Goal: Information Seeking & Learning: Find specific fact

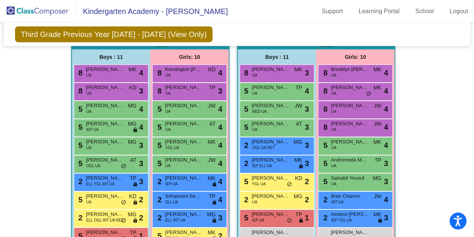
click at [39, 12] on img at bounding box center [37, 11] width 75 height 22
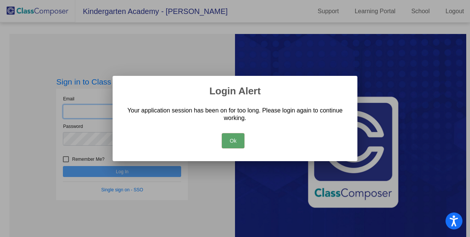
type input "[EMAIL_ADDRESS][DOMAIN_NAME]"
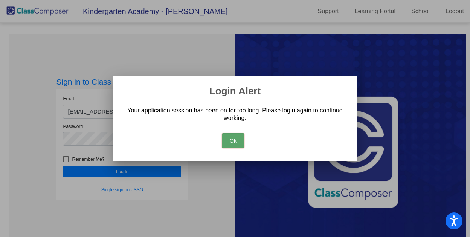
click at [227, 138] on button "Ok" at bounding box center [233, 140] width 23 height 15
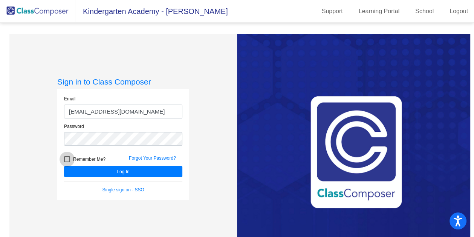
click at [66, 161] on div at bounding box center [67, 159] width 6 height 6
click at [67, 162] on input "Remember Me?" at bounding box center [67, 162] width 0 height 0
checkbox input "true"
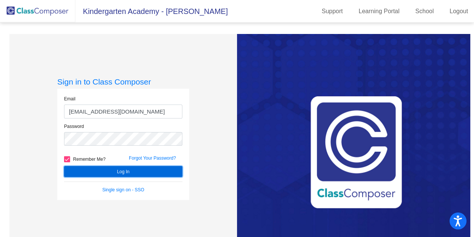
click at [96, 175] on button "Log In" at bounding box center [123, 171] width 118 height 11
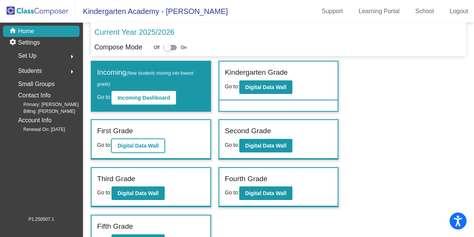
click at [129, 148] on button "Digital Data Wall" at bounding box center [138, 146] width 53 height 14
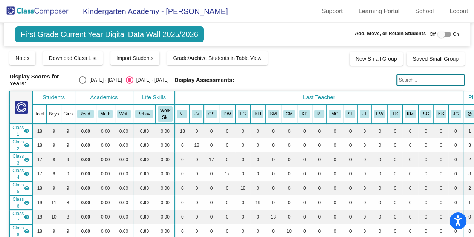
click at [412, 81] on input "text" at bounding box center [430, 80] width 68 height 12
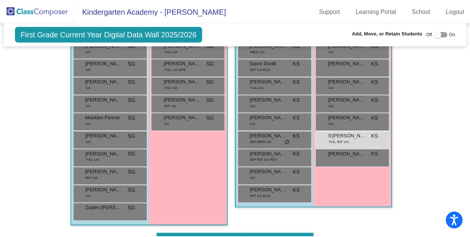
scroll to position [2363, 0]
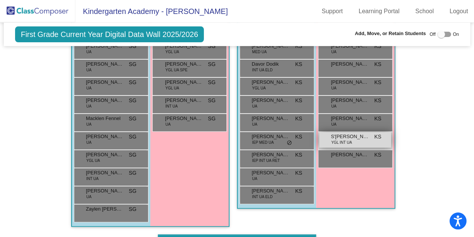
type input "[PERSON_NAME]"
click at [359, 133] on span "S'[PERSON_NAME]" at bounding box center [350, 137] width 38 height 8
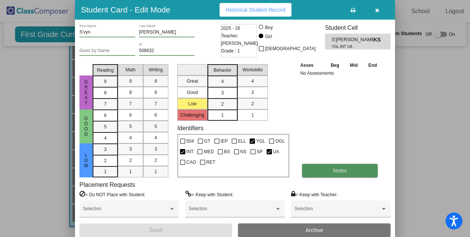
click at [320, 169] on button "Notes" at bounding box center [340, 171] width 76 height 14
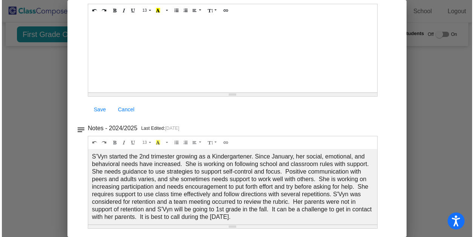
scroll to position [0, 0]
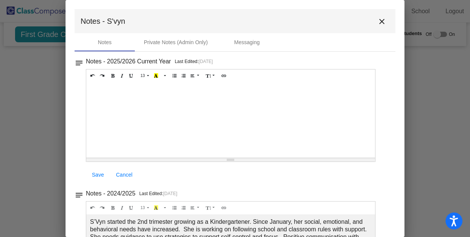
click at [378, 20] on mat-icon "close" at bounding box center [382, 21] width 9 height 9
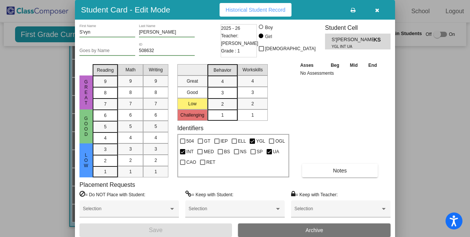
click at [380, 10] on button "button" at bounding box center [377, 10] width 24 height 14
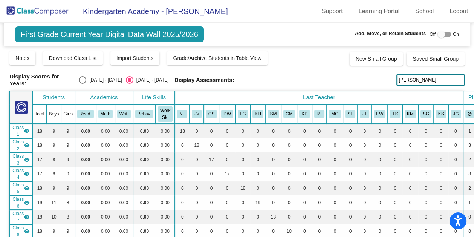
click at [84, 80] on div "Select an option" at bounding box center [83, 80] width 8 height 8
click at [83, 84] on input "[DATE] - [DATE]" at bounding box center [82, 84] width 0 height 0
radio input "true"
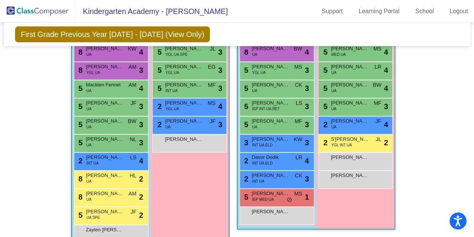
scroll to position [2345, 0]
